Goal: Book appointment/travel/reservation

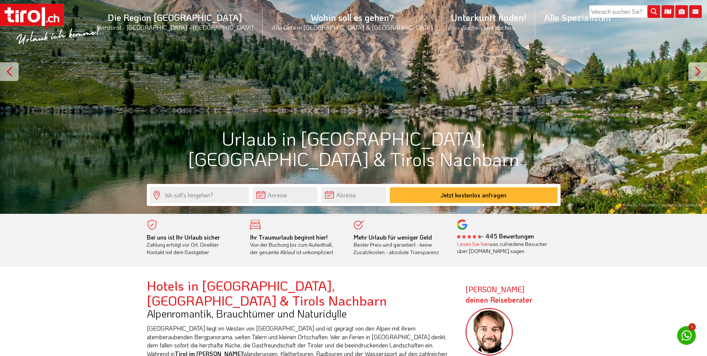
scroll to position [149, 0]
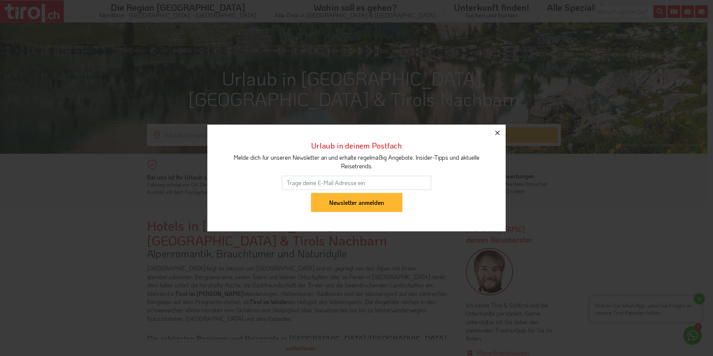
click at [499, 128] on icon "button" at bounding box center [497, 132] width 9 height 9
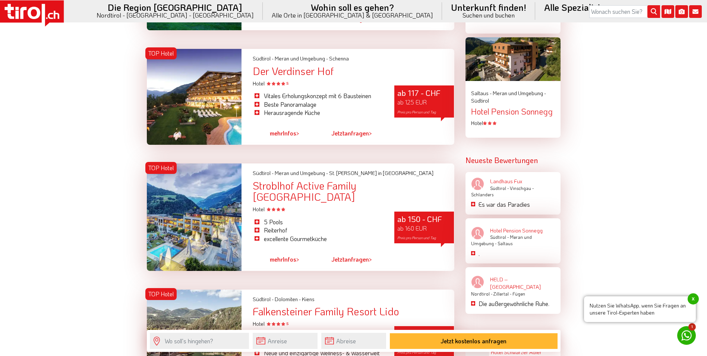
scroll to position [1081, 0]
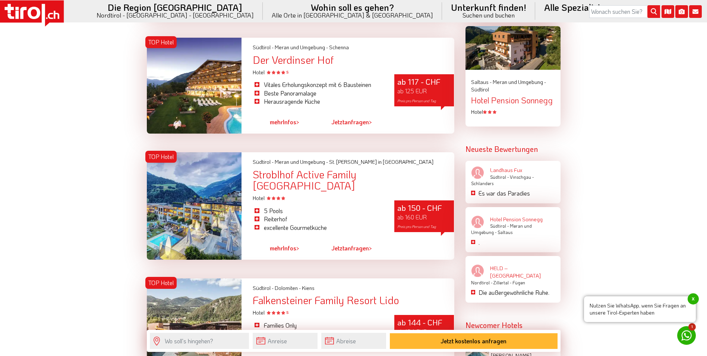
click at [199, 194] on div at bounding box center [194, 205] width 95 height 107
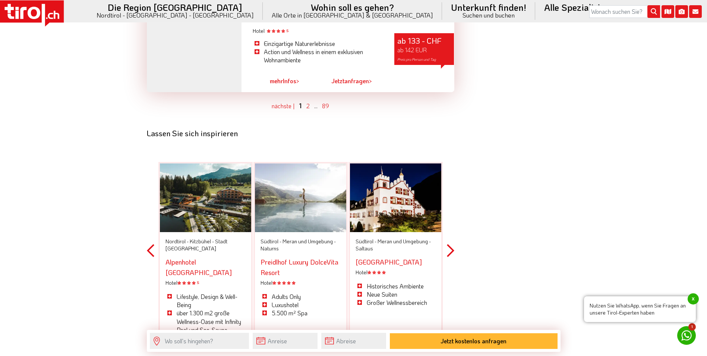
scroll to position [2311, 0]
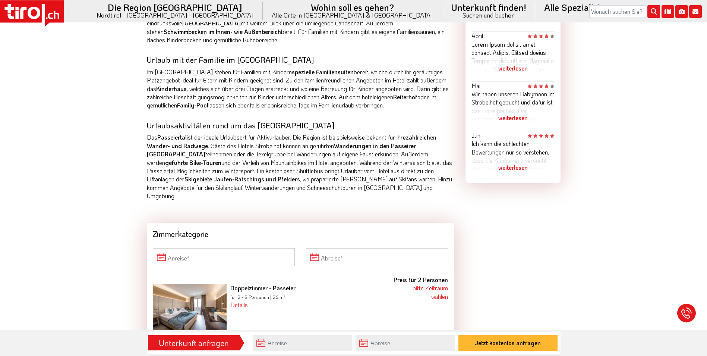
scroll to position [559, 0]
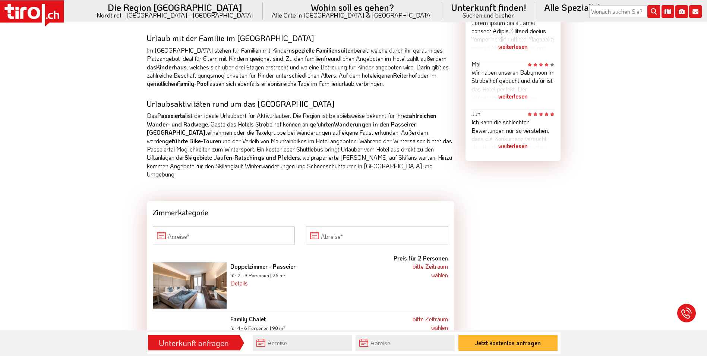
click at [176, 273] on img at bounding box center [190, 285] width 74 height 46
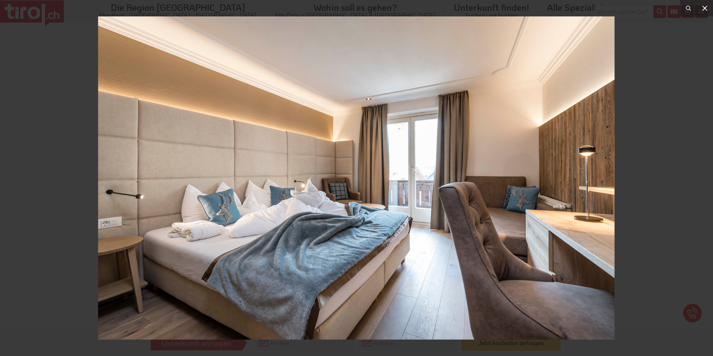
click at [706, 7] on icon at bounding box center [704, 8] width 5 height 5
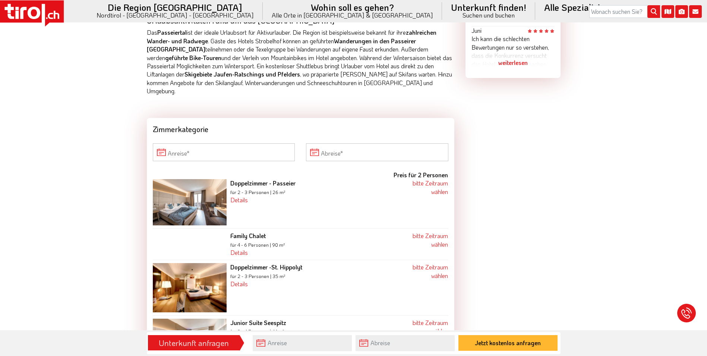
scroll to position [634, 0]
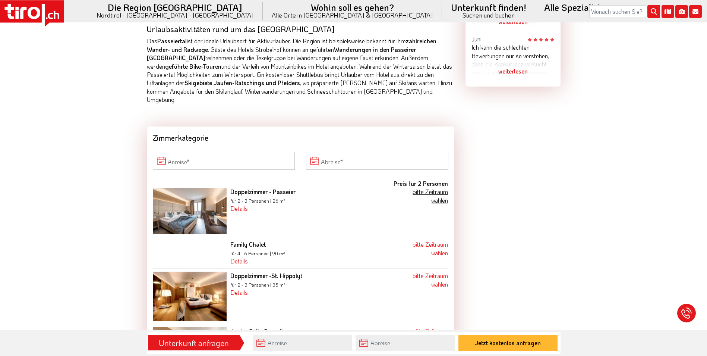
click at [431, 187] on link "bitte Zeitraum wählen" at bounding box center [430, 195] width 35 height 16
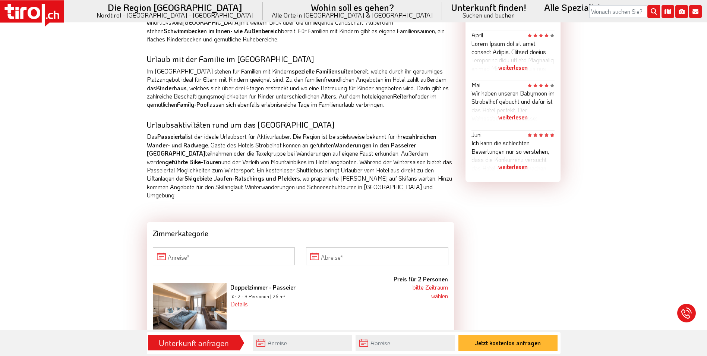
scroll to position [528, 0]
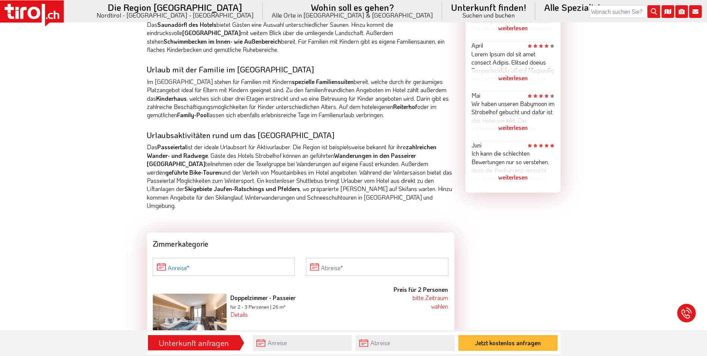
click at [200, 259] on input "Anreise" at bounding box center [224, 267] width 142 height 18
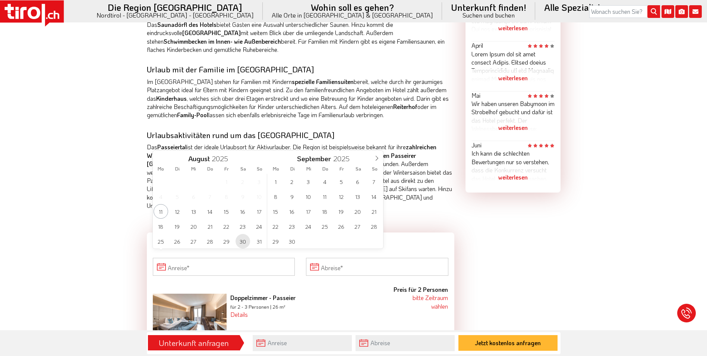
click at [243, 241] on span "30" at bounding box center [243, 241] width 15 height 15
click at [357, 179] on span "6" at bounding box center [357, 181] width 15 height 15
type input "[DATE]"
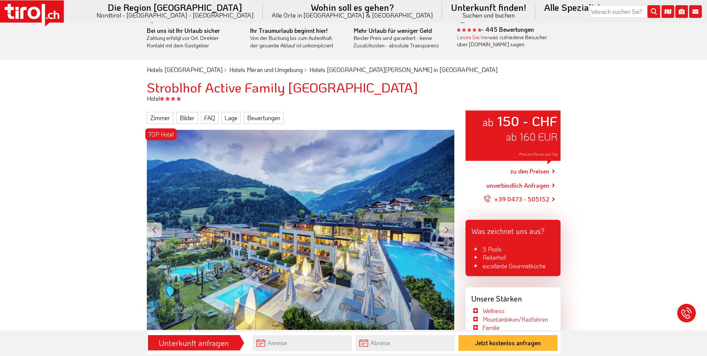
scroll to position [0, 0]
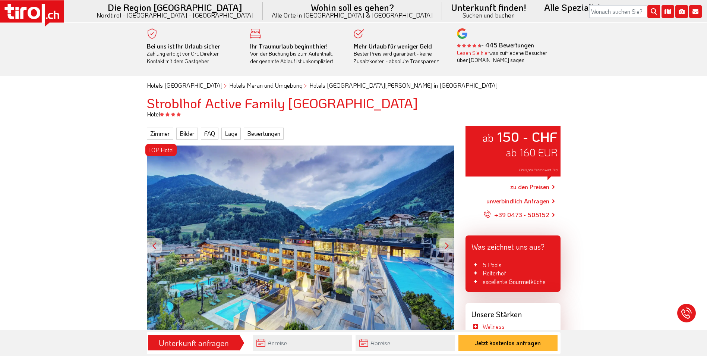
scroll to position [634, 0]
